Goal: Check status: Check status

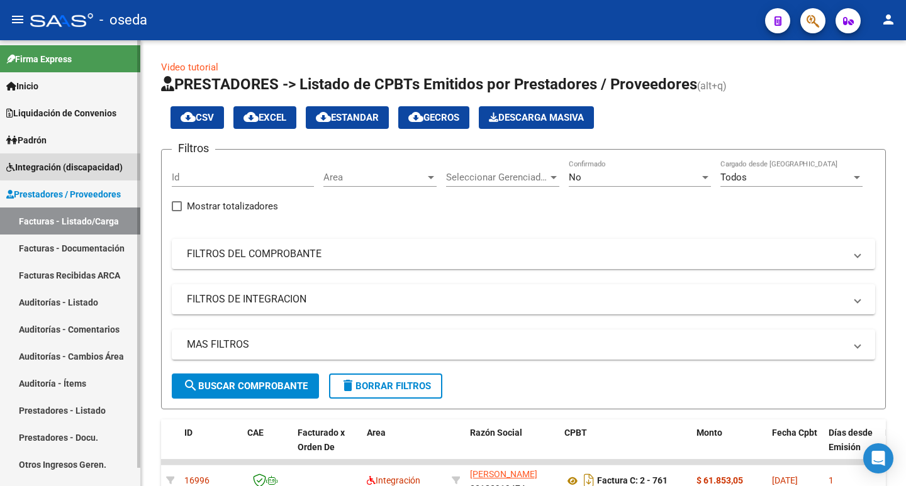
click at [92, 162] on span "Integración (discapacidad)" at bounding box center [64, 167] width 116 height 14
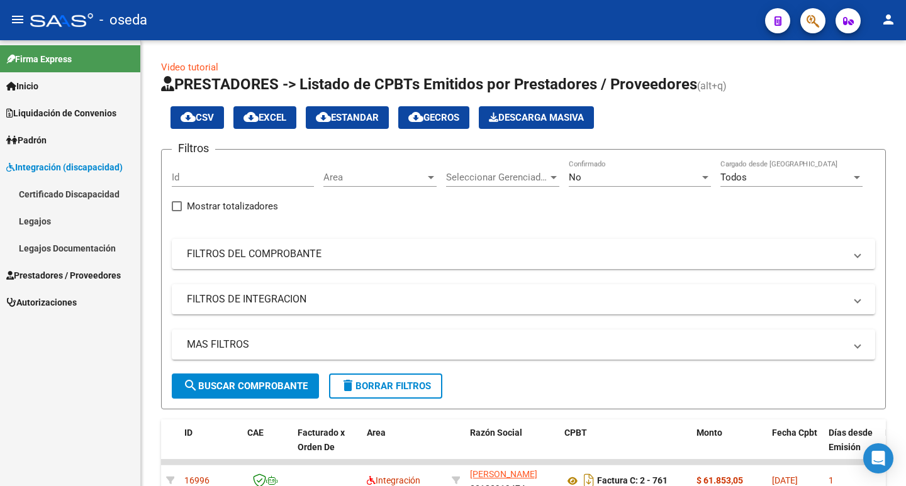
click at [77, 221] on link "Legajos" at bounding box center [70, 221] width 140 height 27
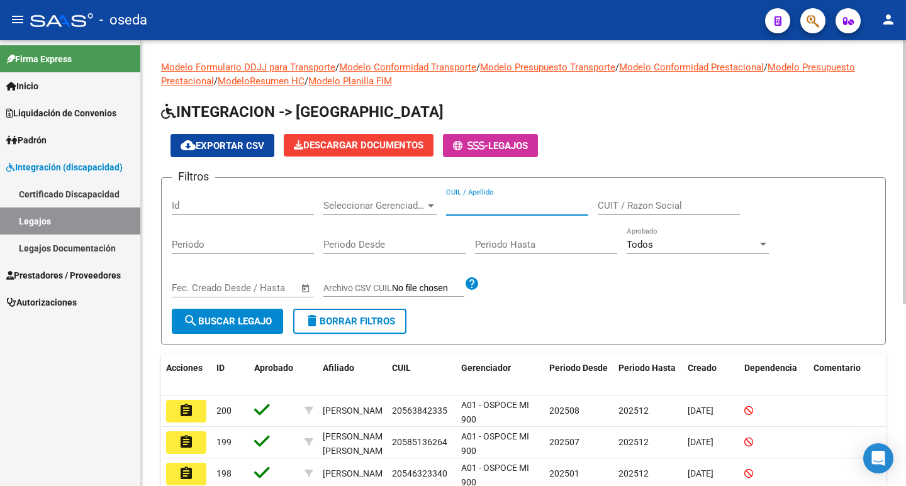
click at [472, 203] on input "CUIL / Apellido" at bounding box center [517, 205] width 142 height 11
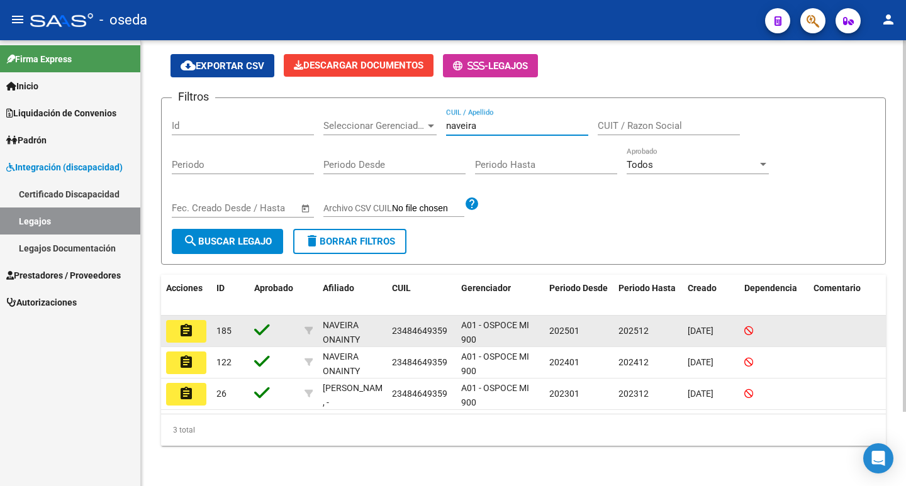
type input "naveira"
click at [182, 326] on mat-icon "assignment" at bounding box center [186, 330] width 15 height 15
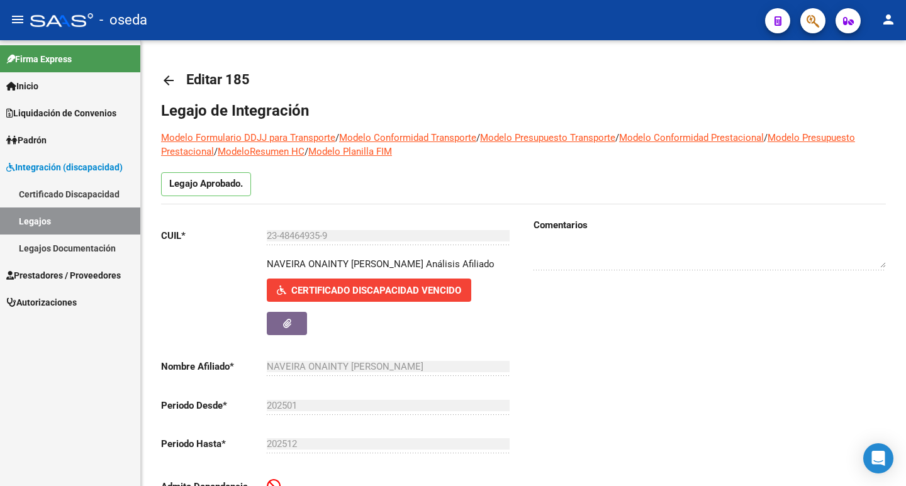
click at [25, 81] on span "Inicio" at bounding box center [22, 86] width 32 height 14
